Goal: Information Seeking & Learning: Understand process/instructions

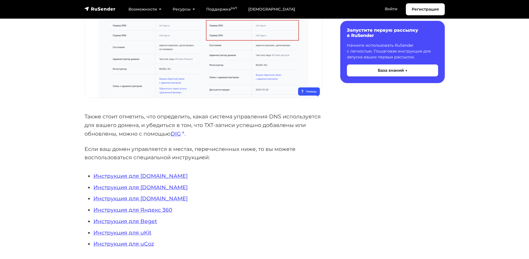
scroll to position [584, 0]
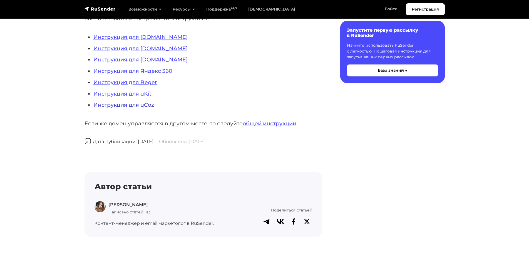
click at [138, 106] on link "Инструкция для uCoz" at bounding box center [123, 104] width 61 height 7
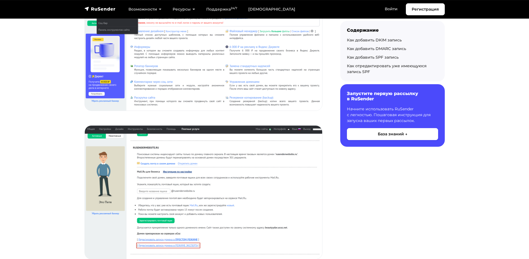
scroll to position [250, 0]
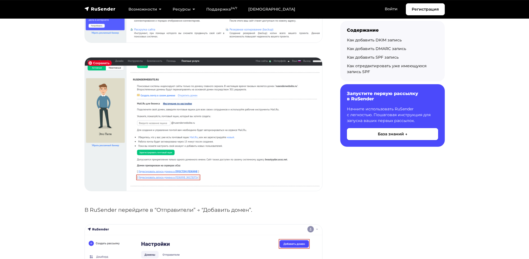
click at [234, 145] on img at bounding box center [203, 124] width 237 height 133
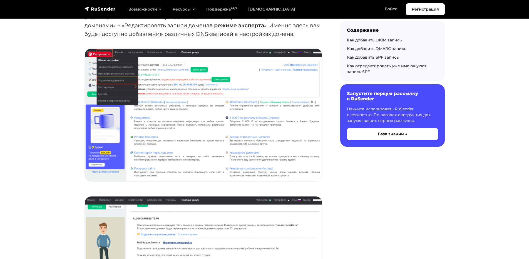
scroll to position [0, 0]
